Goal: Use online tool/utility

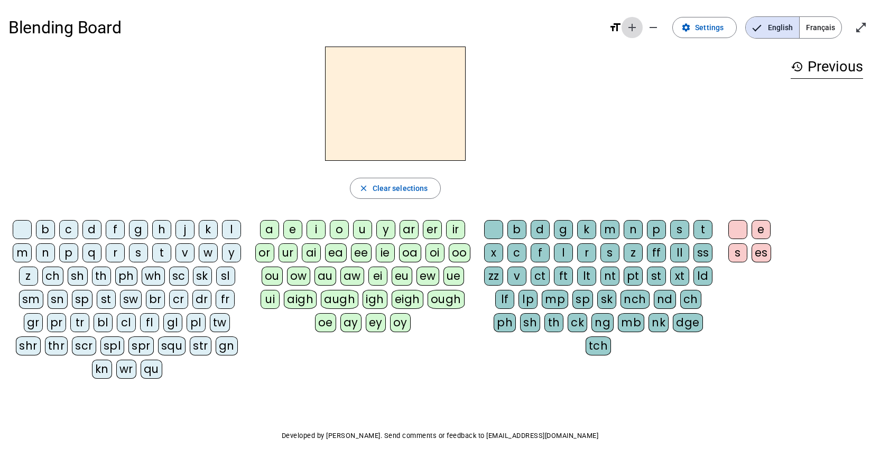
click at [631, 24] on mat-icon "add" at bounding box center [632, 27] width 13 height 13
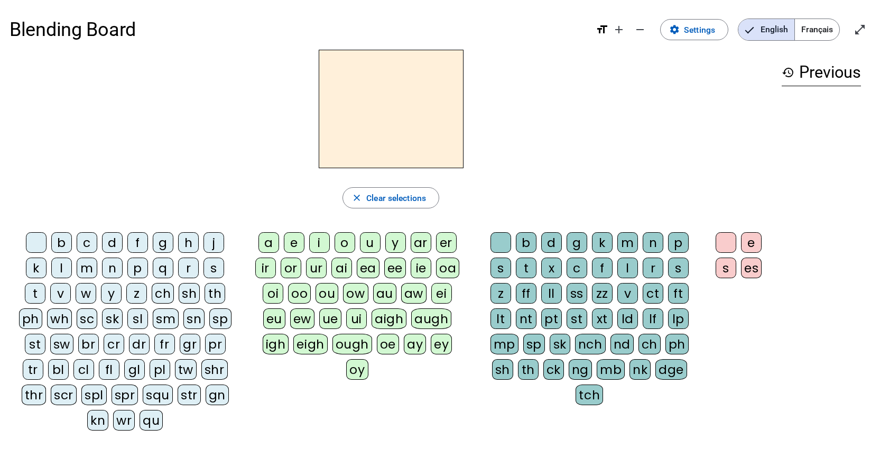
click at [189, 317] on div "sn" at bounding box center [193, 318] width 21 height 21
click at [271, 239] on div "a" at bounding box center [268, 242] width 21 height 21
click at [677, 244] on div "p" at bounding box center [678, 242] width 21 height 21
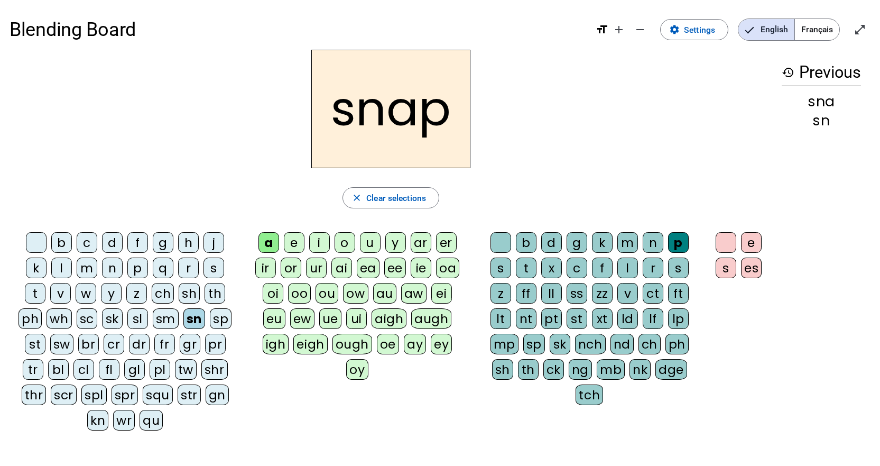
click at [322, 235] on div "i" at bounding box center [319, 242] width 21 height 21
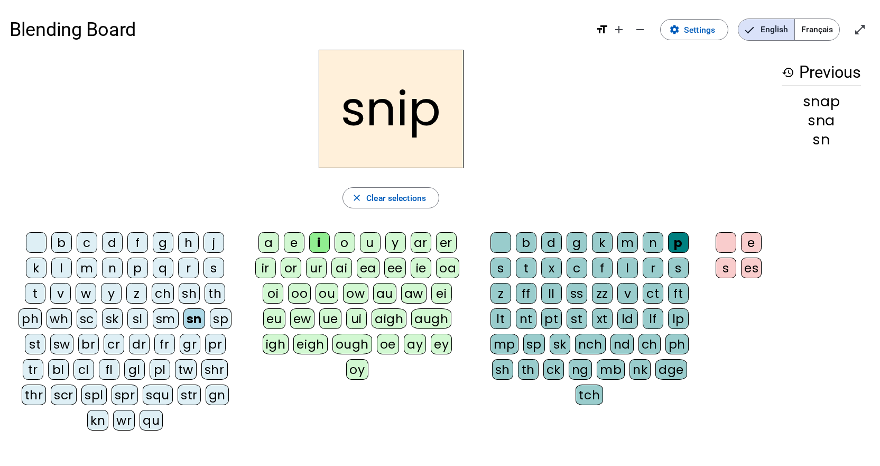
click at [128, 317] on div "sl" at bounding box center [137, 318] width 21 height 21
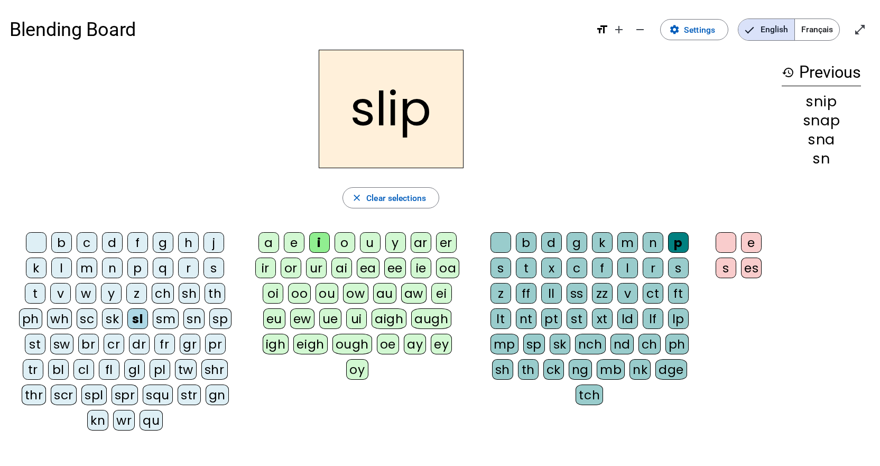
click at [108, 369] on div "fl" at bounding box center [109, 369] width 21 height 21
click at [344, 239] on div "o" at bounding box center [345, 242] width 21 height 21
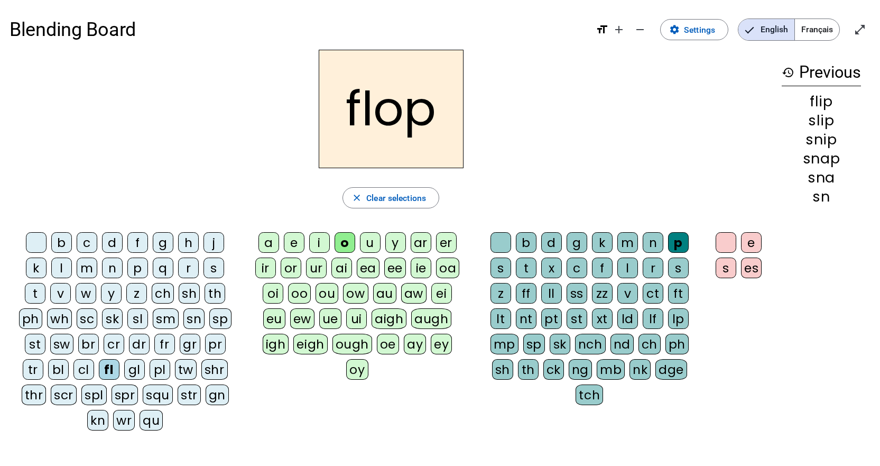
click at [62, 264] on div "l" at bounding box center [61, 267] width 21 height 21
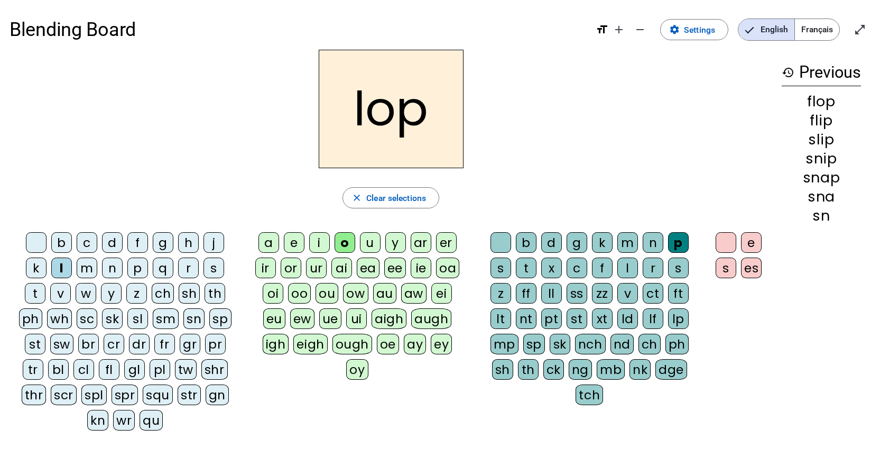
click at [530, 268] on div "t" at bounding box center [526, 267] width 21 height 21
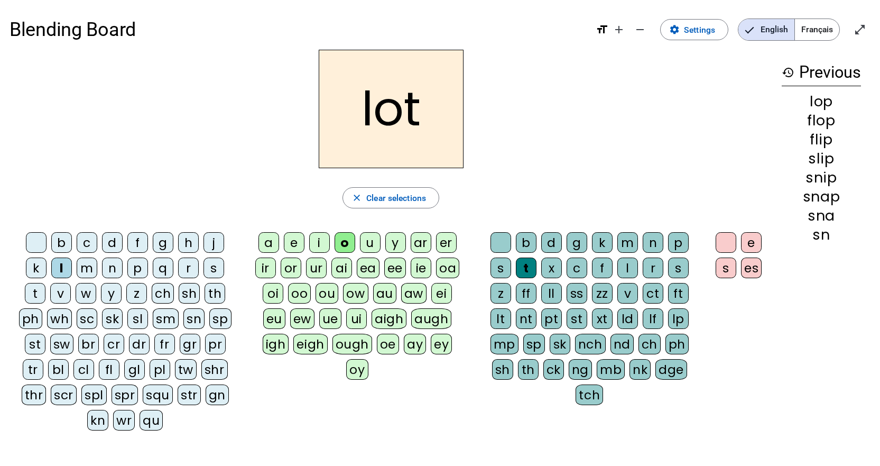
click at [286, 243] on div "e" at bounding box center [294, 242] width 21 height 21
click at [53, 238] on div "b" at bounding box center [61, 242] width 21 height 21
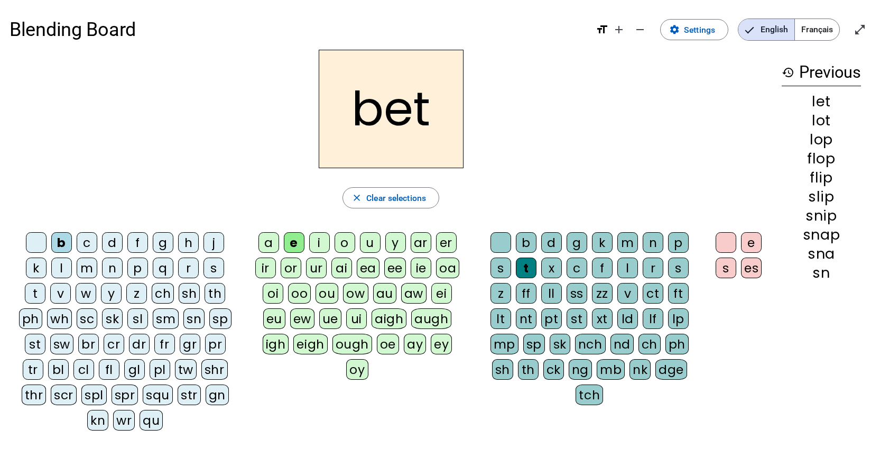
click at [573, 320] on div "st" at bounding box center [577, 318] width 21 height 21
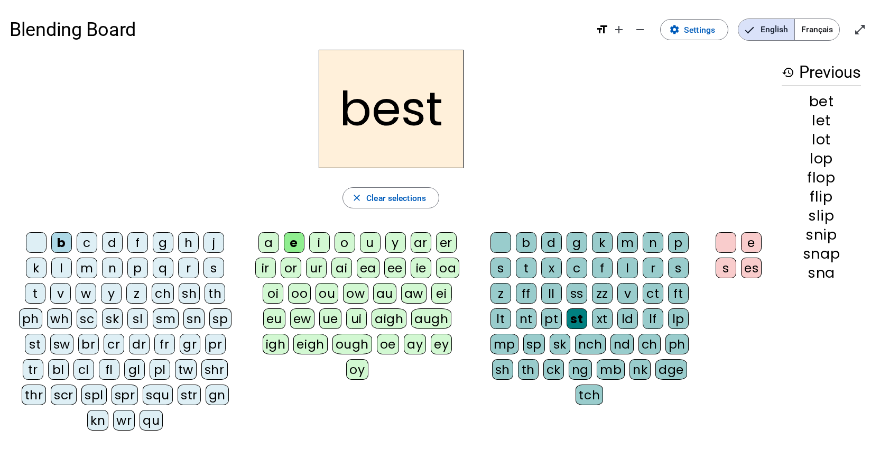
click at [367, 243] on div "u" at bounding box center [370, 242] width 21 height 21
click at [215, 237] on div "j" at bounding box center [213, 242] width 21 height 21
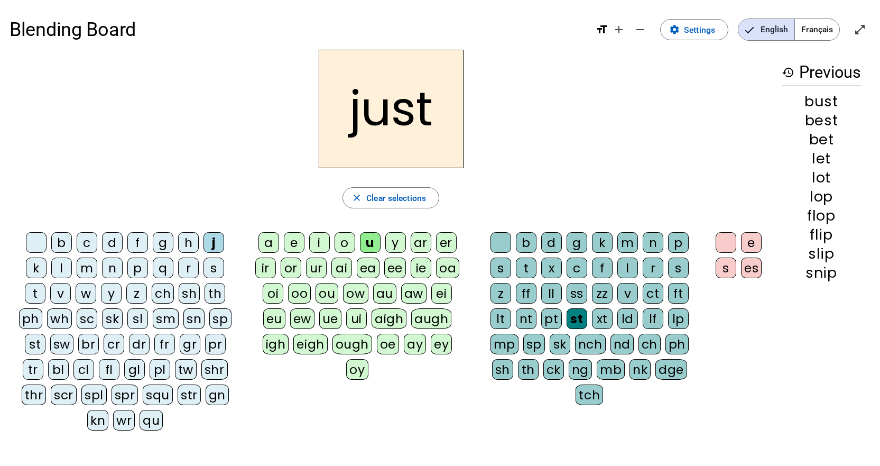
click at [194, 264] on div "r" at bounding box center [188, 267] width 21 height 21
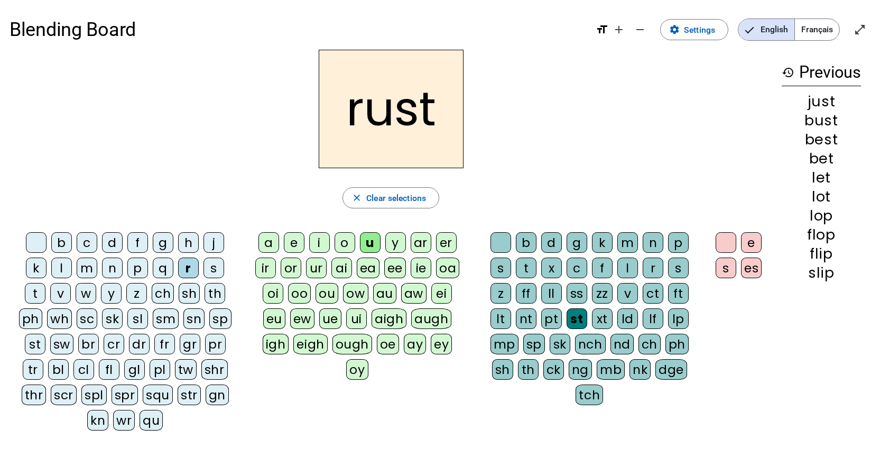
click at [296, 238] on div "e" at bounding box center [294, 242] width 21 height 21
click at [81, 291] on div "w" at bounding box center [86, 293] width 21 height 21
